Goal: Find contact information: Find contact information

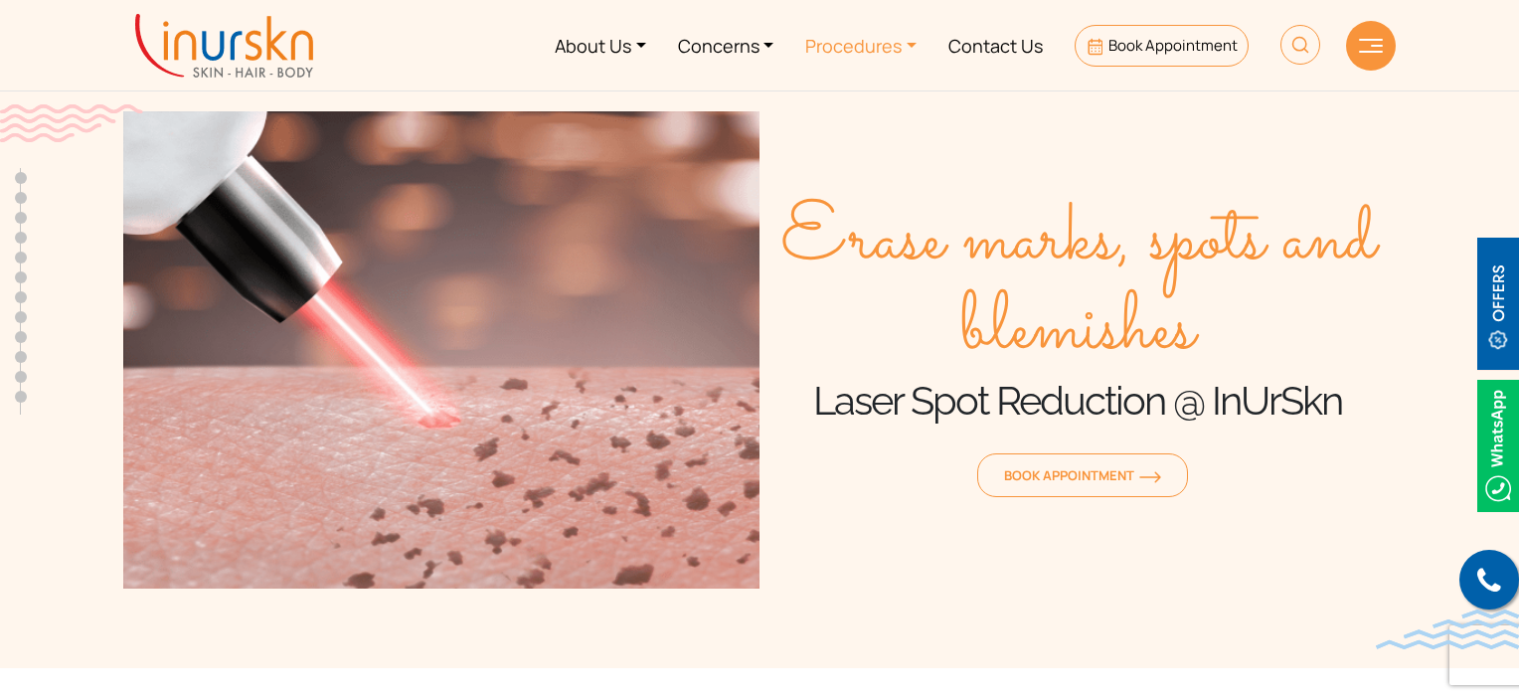
click at [919, 45] on link "Procedures" at bounding box center [860, 45] width 143 height 75
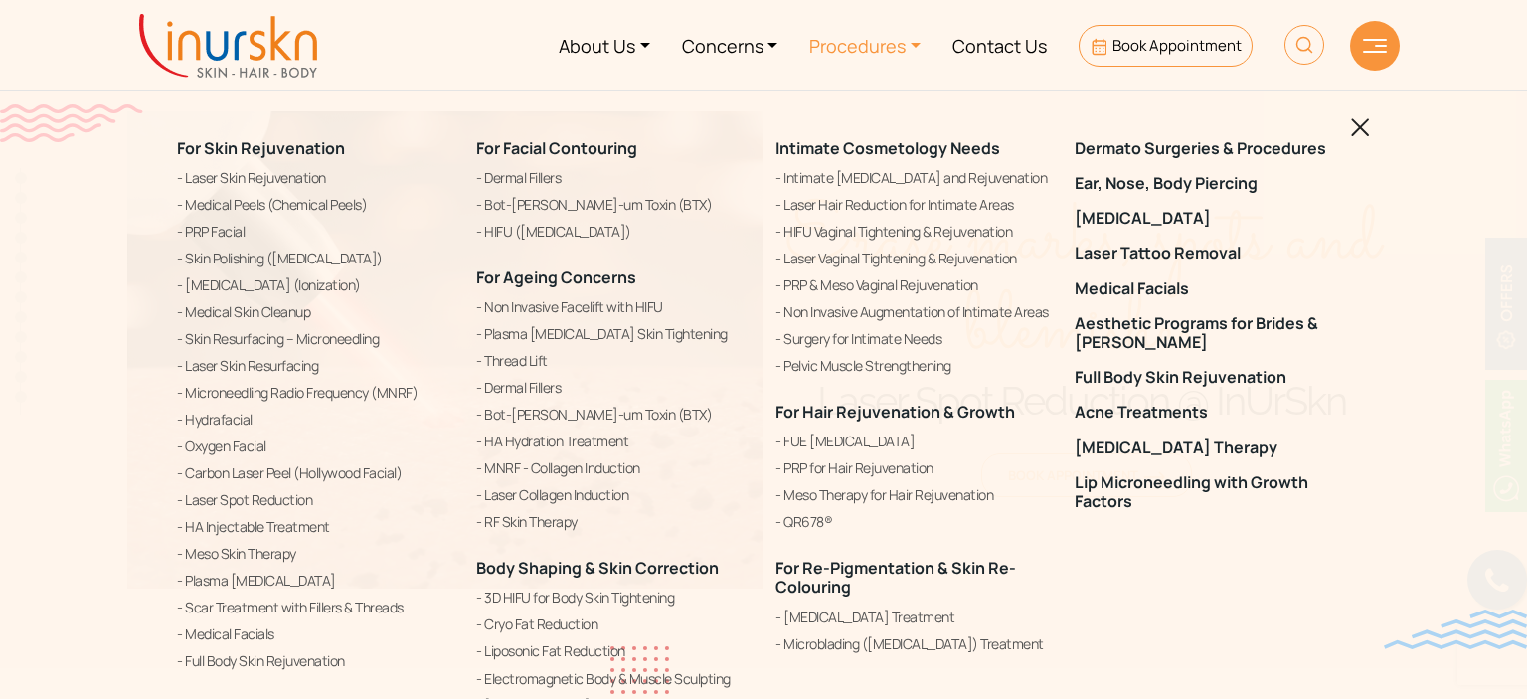
click at [1370, 134] on div "For Skin Rejuvenation Laser Skin Rejuvenation Medical Peels (Chemical Peels) PR…" at bounding box center [763, 349] width 1527 height 699
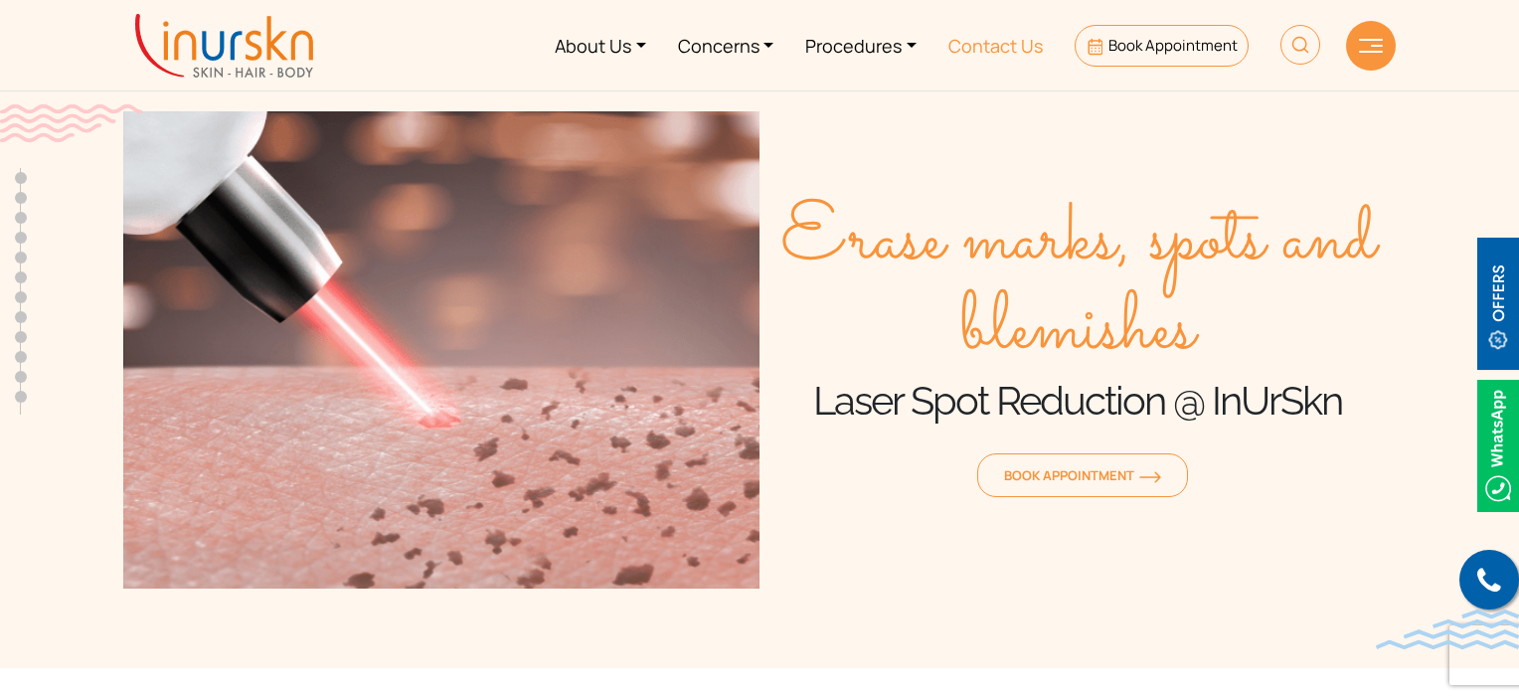
click at [1031, 43] on link "Contact Us" at bounding box center [995, 45] width 126 height 75
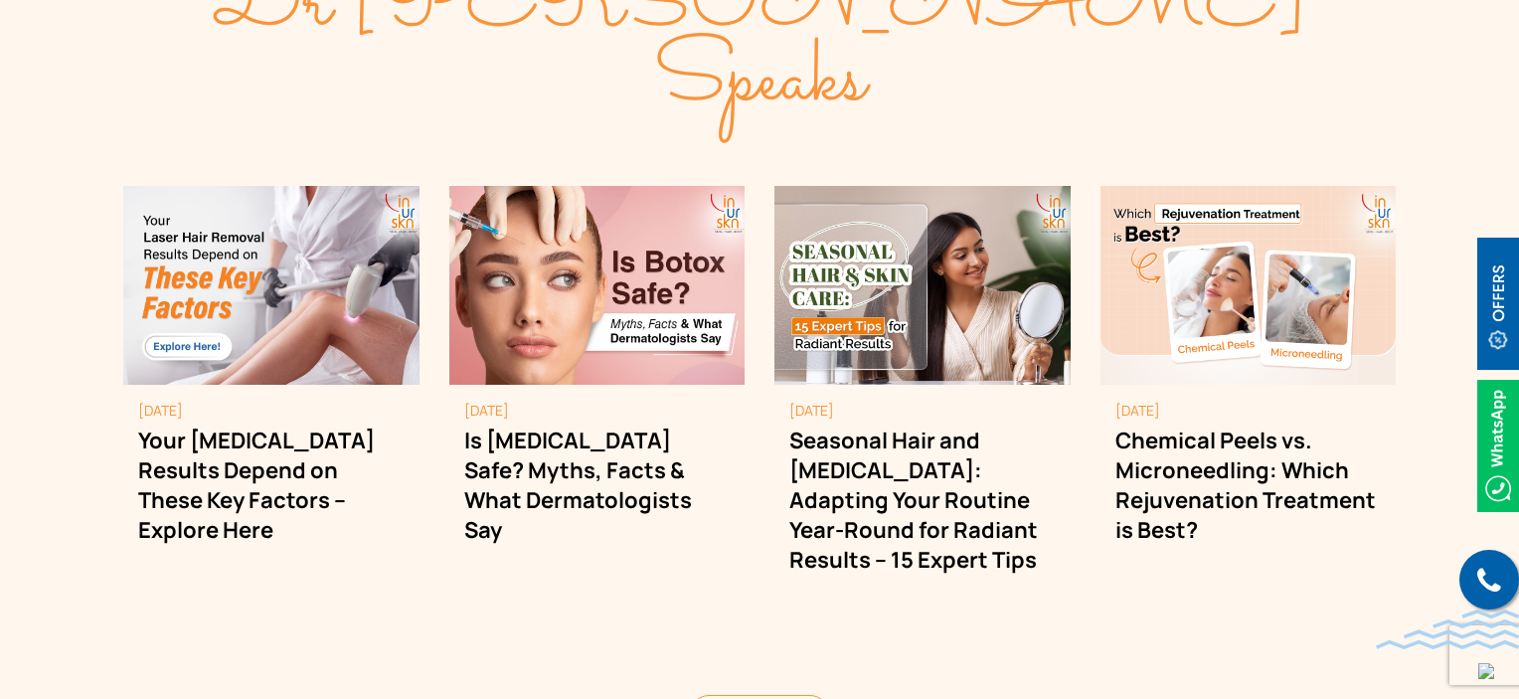
scroll to position [5340, 0]
